Goal: Information Seeking & Learning: Check status

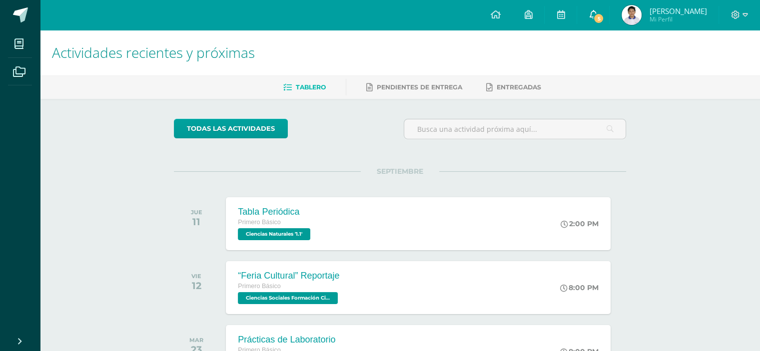
click at [597, 14] on icon at bounding box center [593, 14] width 8 height 9
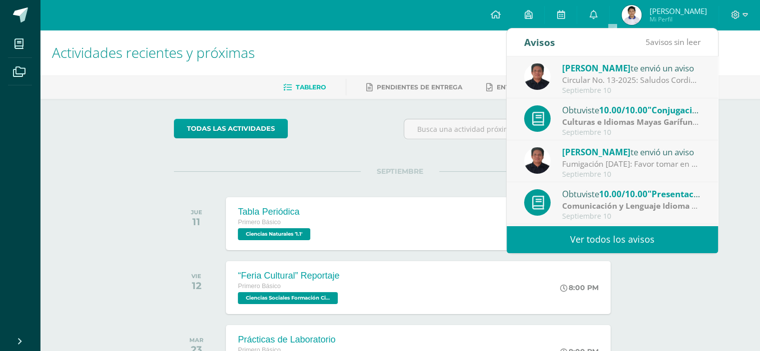
click at [630, 243] on link "Ver todos los avisos" at bounding box center [612, 239] width 211 height 27
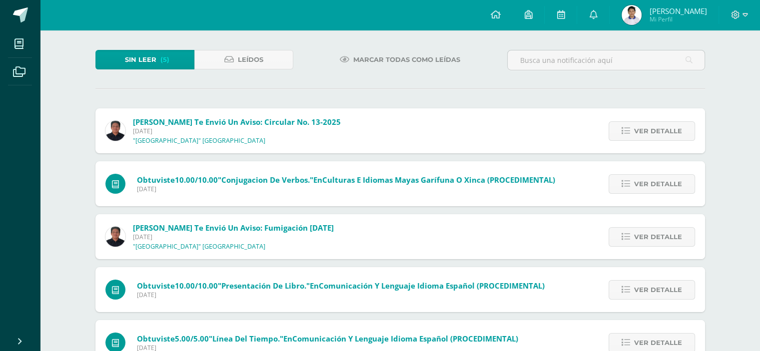
scroll to position [60, 0]
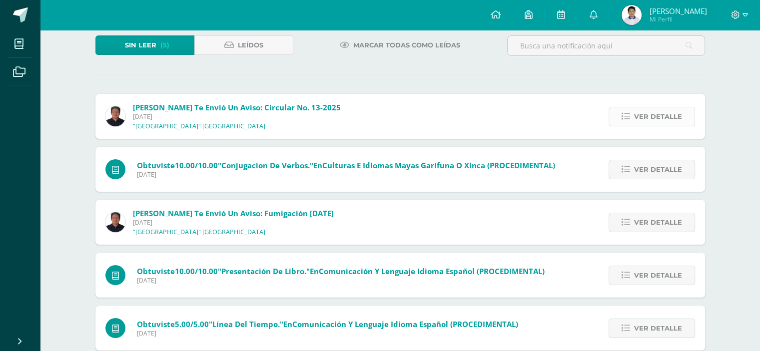
click at [650, 115] on span "Ver detalle" at bounding box center [658, 116] width 48 height 18
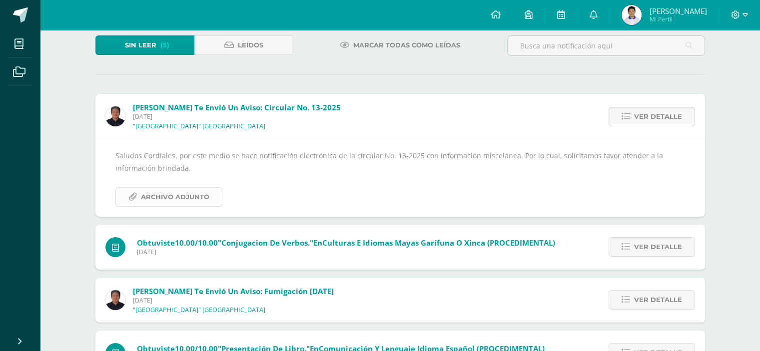
click at [186, 197] on span "Archivo Adjunto" at bounding box center [175, 197] width 68 height 18
click at [644, 116] on span "Ver detalle" at bounding box center [658, 116] width 48 height 18
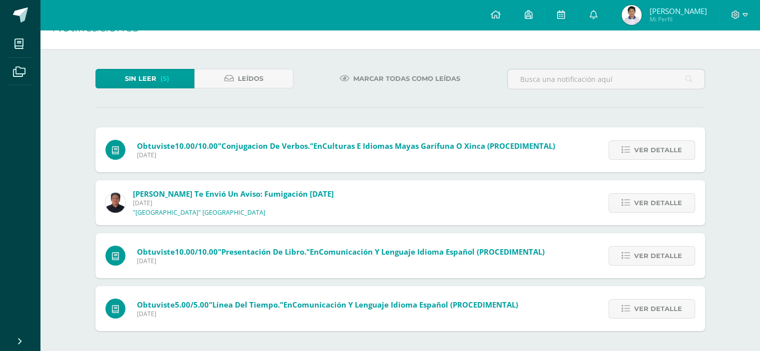
scroll to position [26, 0]
click at [636, 150] on span "Ver detalle" at bounding box center [658, 150] width 48 height 18
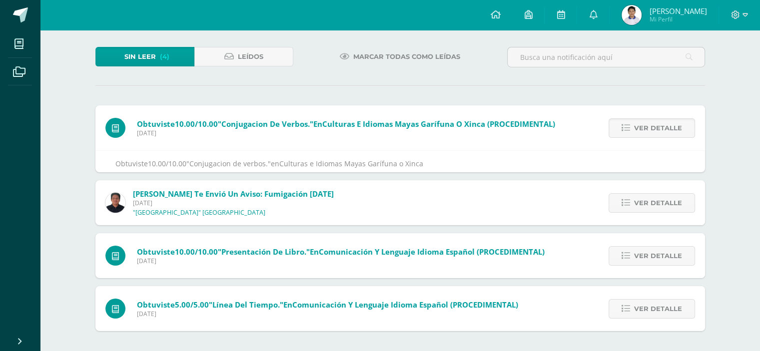
scroll to position [59, 0]
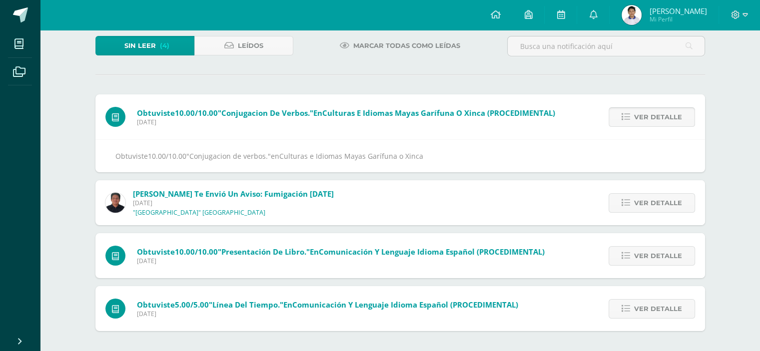
click at [635, 122] on link "Ver detalle" at bounding box center [652, 116] width 86 height 19
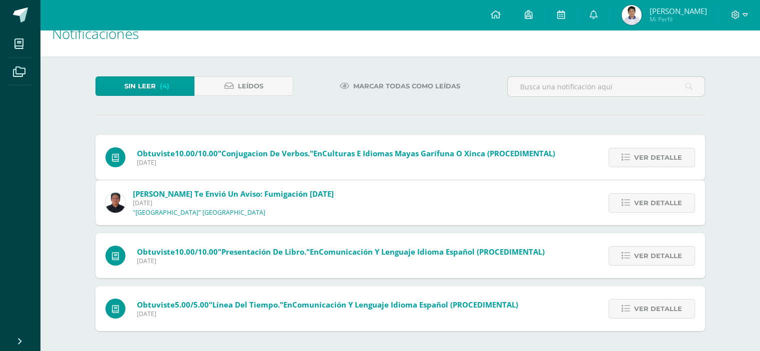
scroll to position [0, 0]
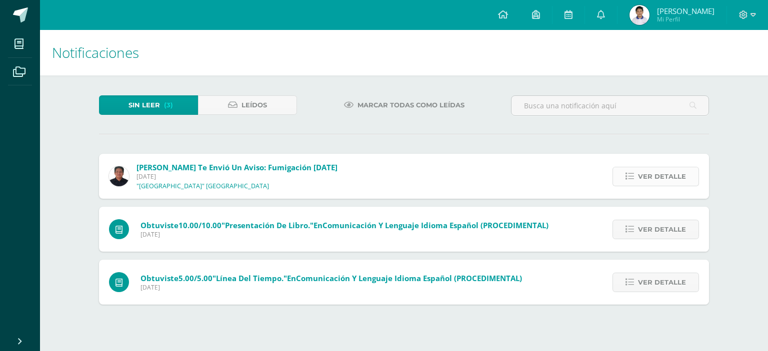
click at [630, 169] on link "Ver detalle" at bounding box center [655, 176] width 86 height 19
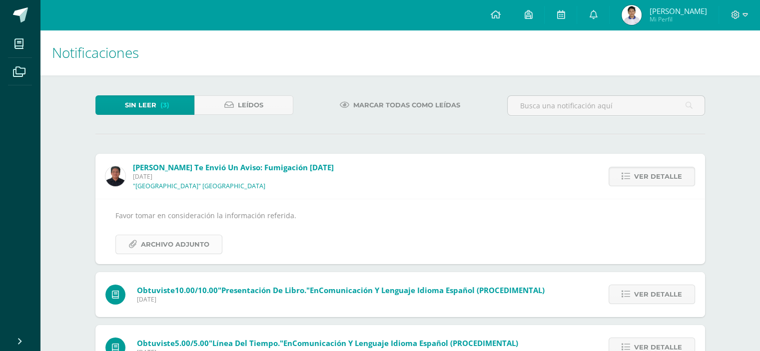
click at [197, 242] on span "Archivo Adjunto" at bounding box center [175, 244] width 68 height 18
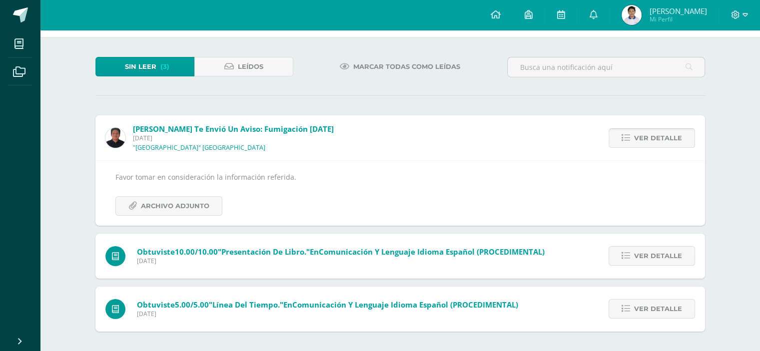
click at [633, 139] on link "Ver detalle" at bounding box center [652, 137] width 86 height 19
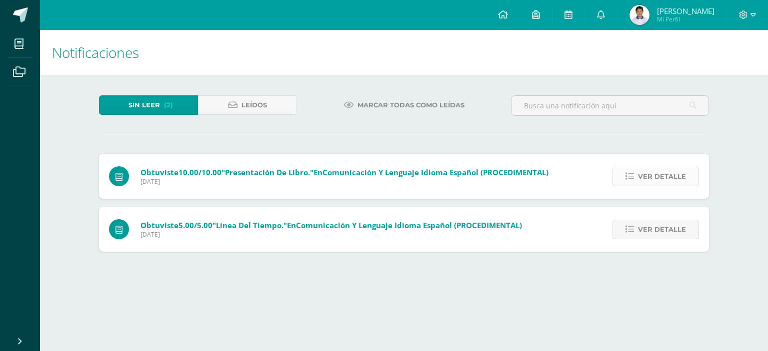
click at [630, 175] on icon at bounding box center [629, 176] width 8 height 8
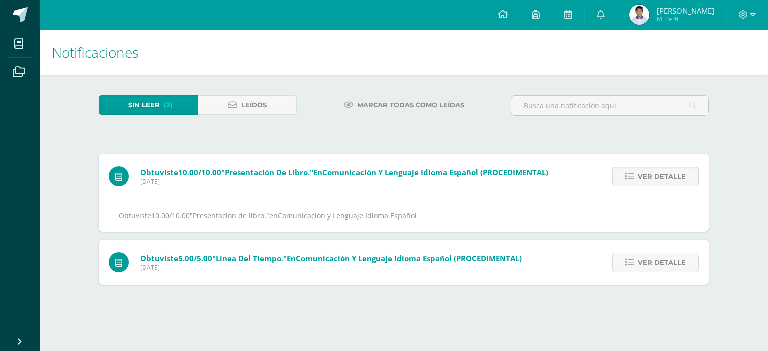
click at [630, 175] on icon at bounding box center [629, 176] width 8 height 8
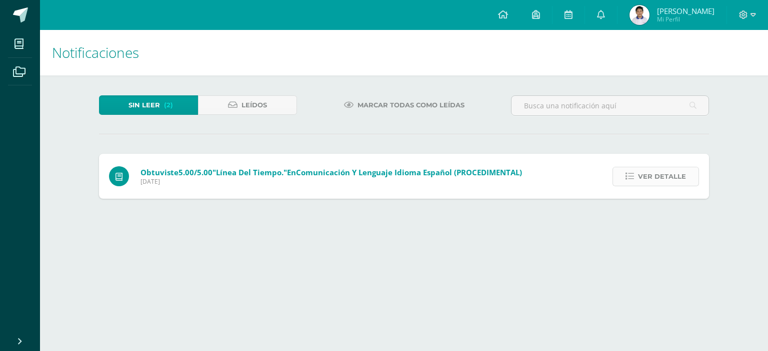
click at [630, 177] on icon at bounding box center [629, 176] width 8 height 8
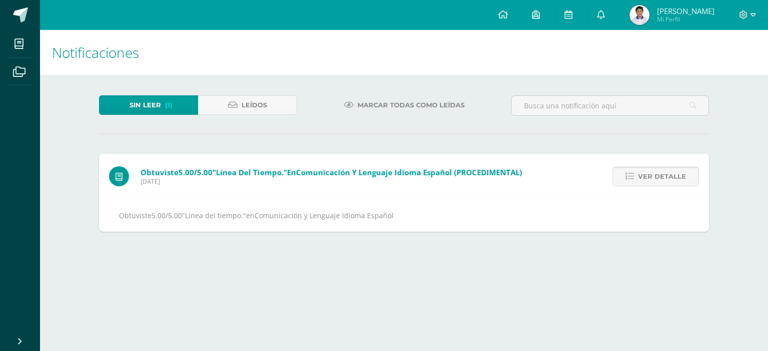
click at [630, 176] on icon at bounding box center [629, 176] width 8 height 8
